Goal: Task Accomplishment & Management: Use online tool/utility

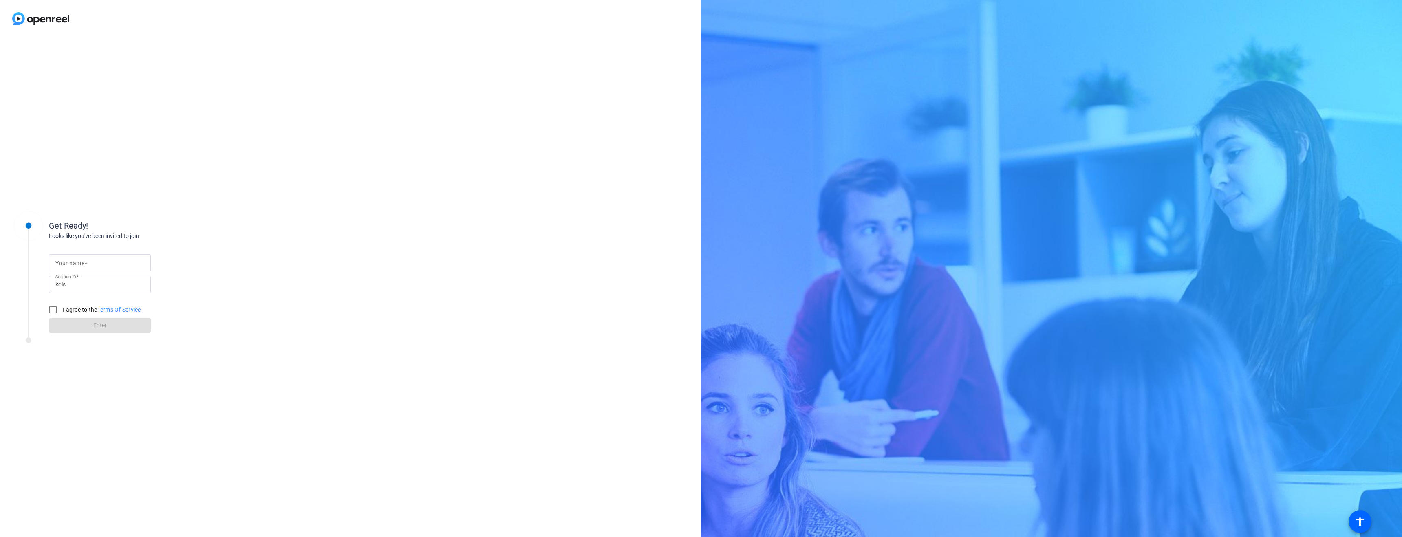
click at [73, 264] on mat-label "Your name" at bounding box center [69, 263] width 29 height 7
click at [73, 264] on input "Your name" at bounding box center [99, 263] width 89 height 10
type input "[PERSON_NAME]"
click at [51, 310] on input "I agree to the Terms Of Service" at bounding box center [53, 309] width 16 height 16
checkbox input "true"
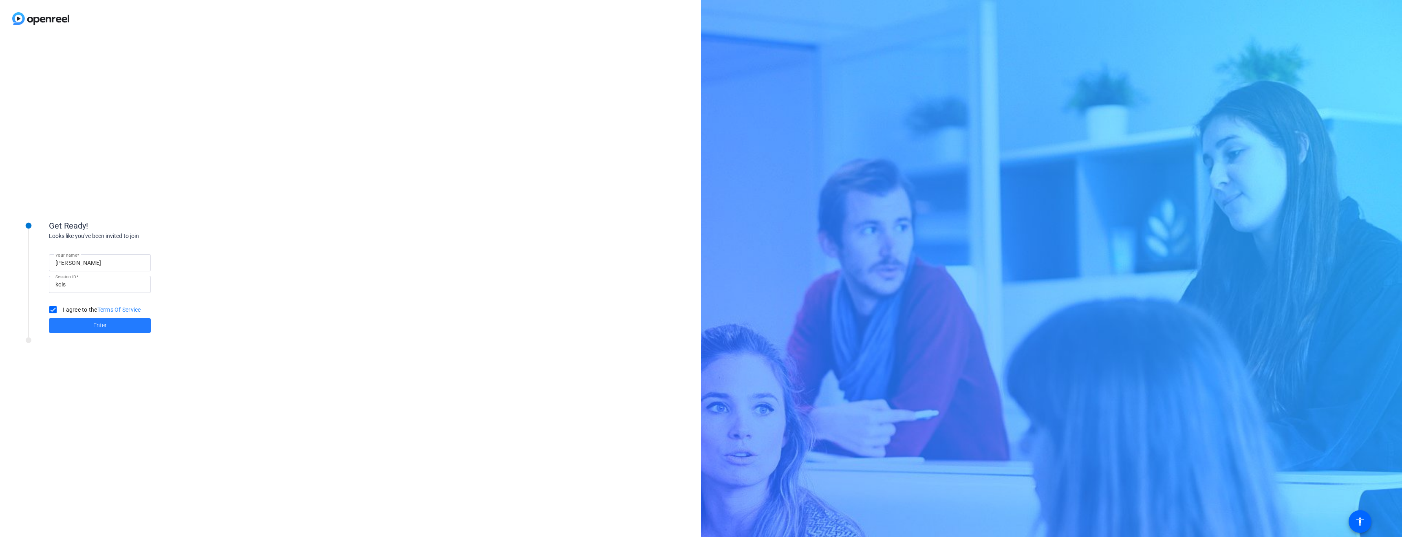
click at [84, 320] on span at bounding box center [100, 326] width 102 height 20
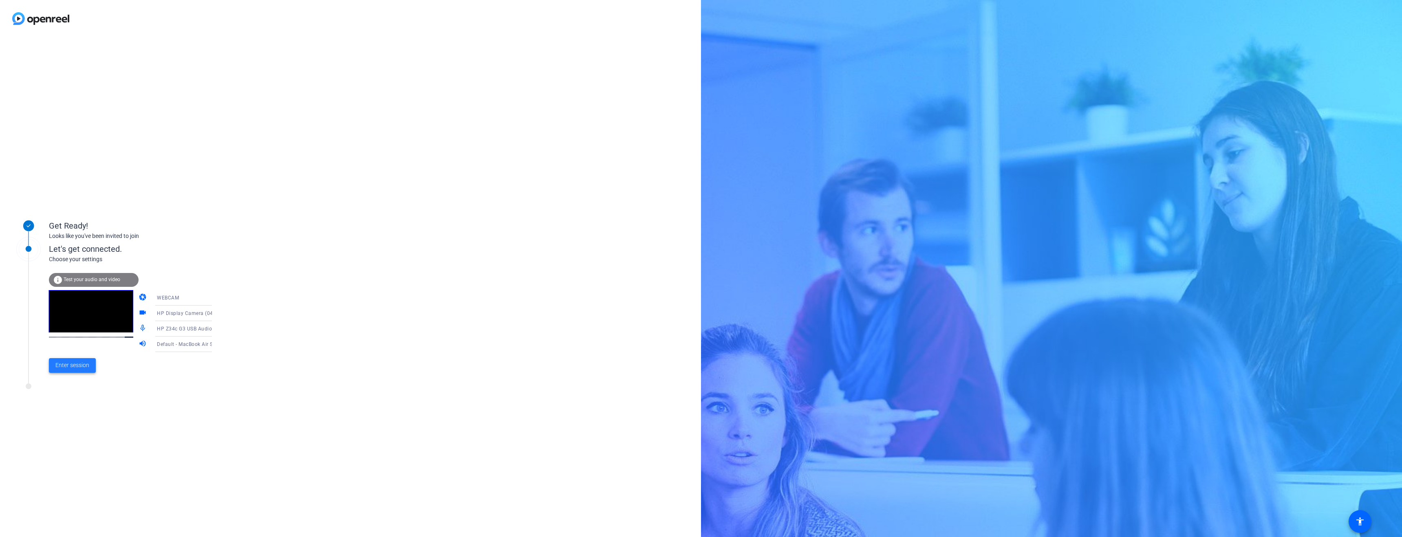
click at [69, 367] on span "Enter session" at bounding box center [72, 365] width 34 height 9
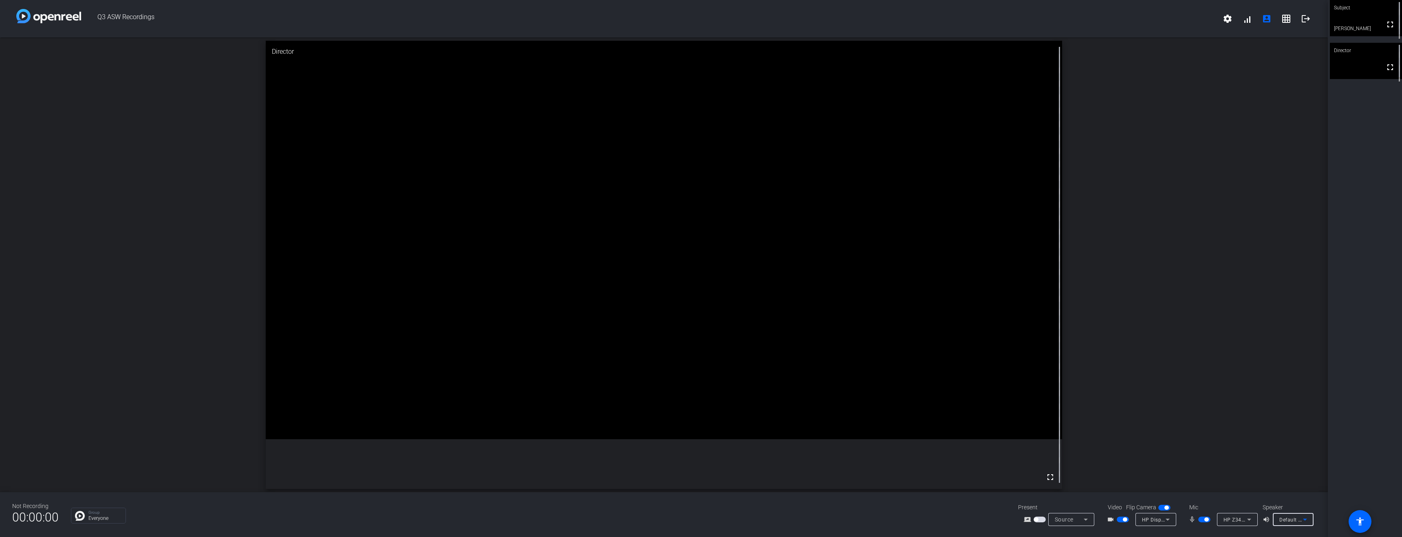
click at [1307, 519] on icon at bounding box center [1305, 520] width 10 height 10
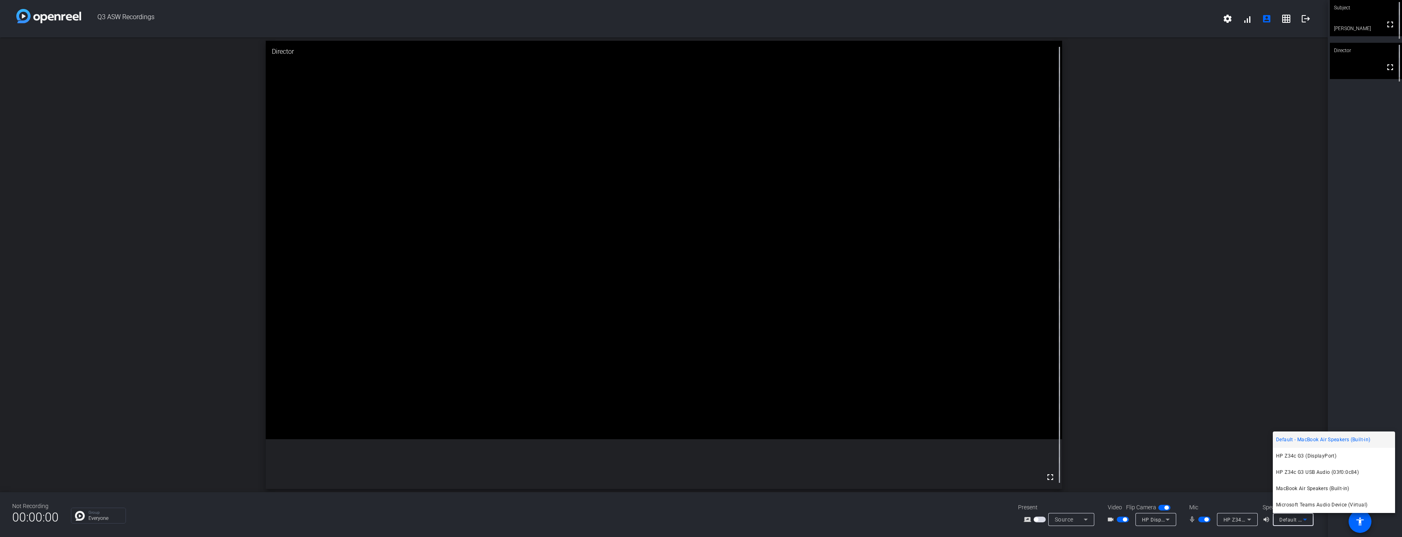
click at [1307, 519] on div at bounding box center [701, 268] width 1402 height 537
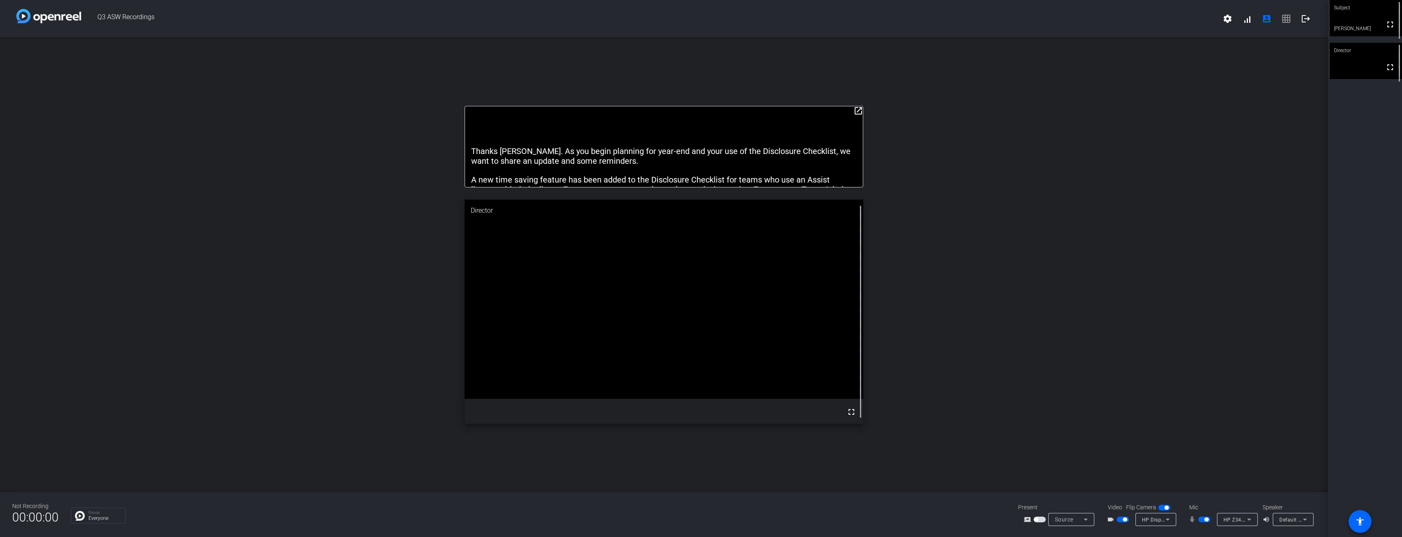
click at [858, 109] on mat-icon "open_in_new" at bounding box center [858, 111] width 10 height 10
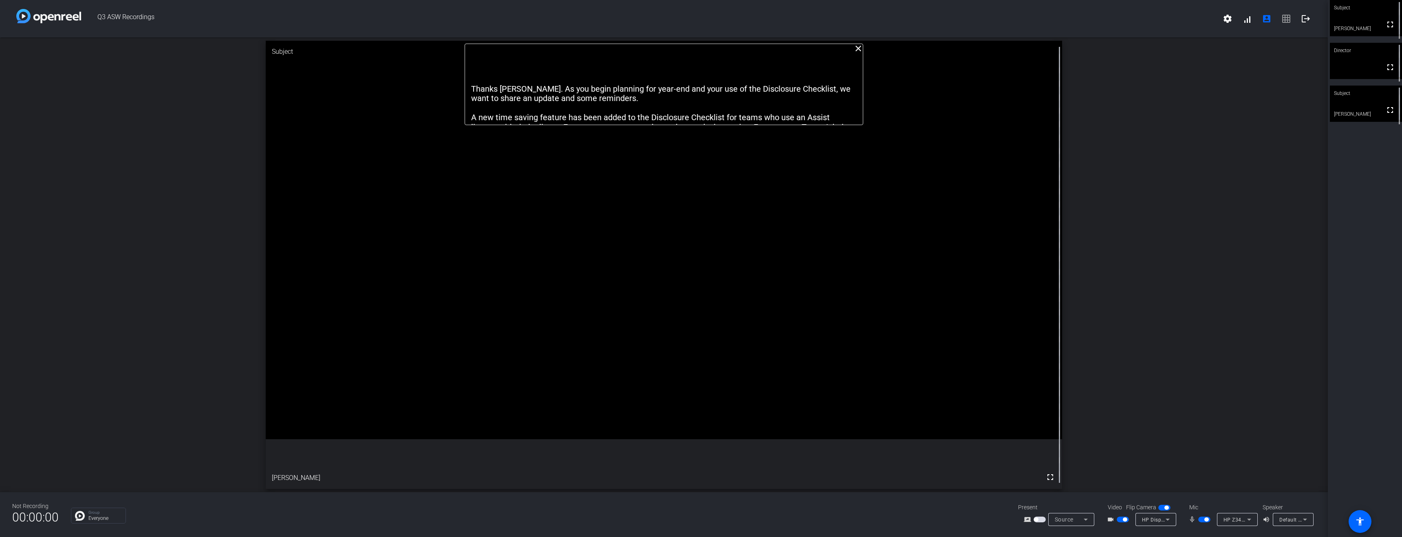
click at [1102, 68] on div "close Thanks [PERSON_NAME]. As you begin planning for year-end and your use of …" at bounding box center [663, 264] width 1327 height 455
click at [1249, 520] on icon at bounding box center [1249, 520] width 10 height 10
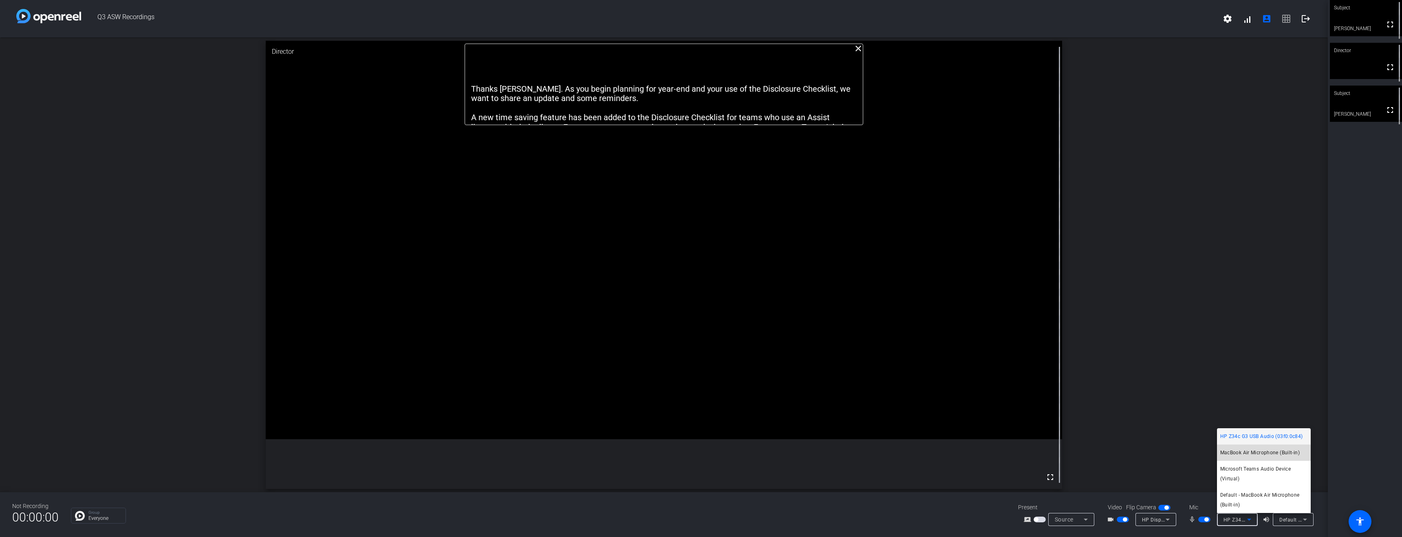
click at [1256, 457] on span "MacBook Air Microphone (Built-in)" at bounding box center [1259, 453] width 79 height 10
click at [1173, 155] on div "close Thanks [PERSON_NAME]. As you begin planning for year-end and your use of …" at bounding box center [663, 264] width 1327 height 455
